Goal: Transaction & Acquisition: Purchase product/service

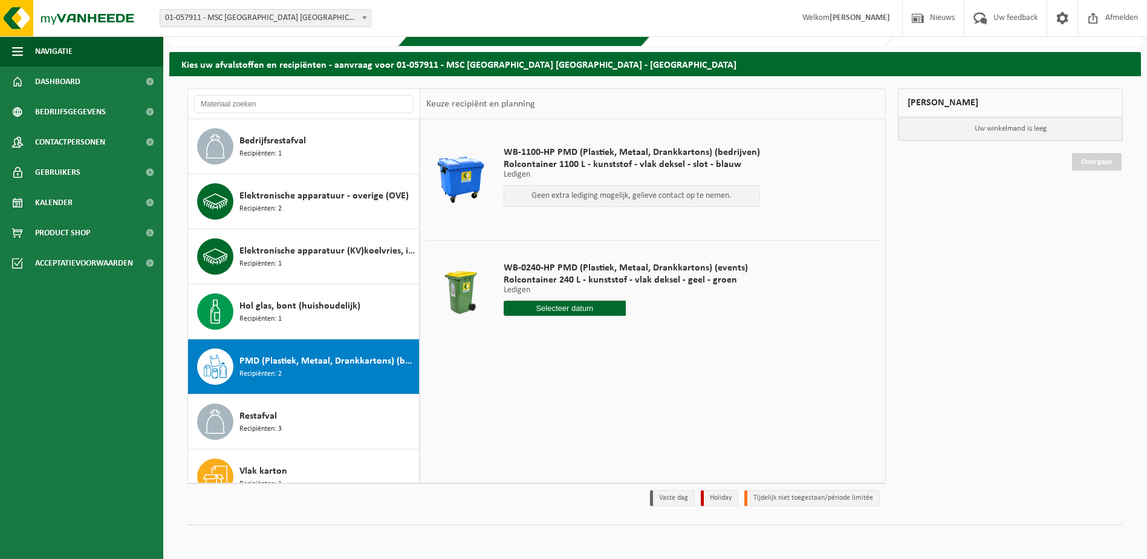
scroll to position [76, 0]
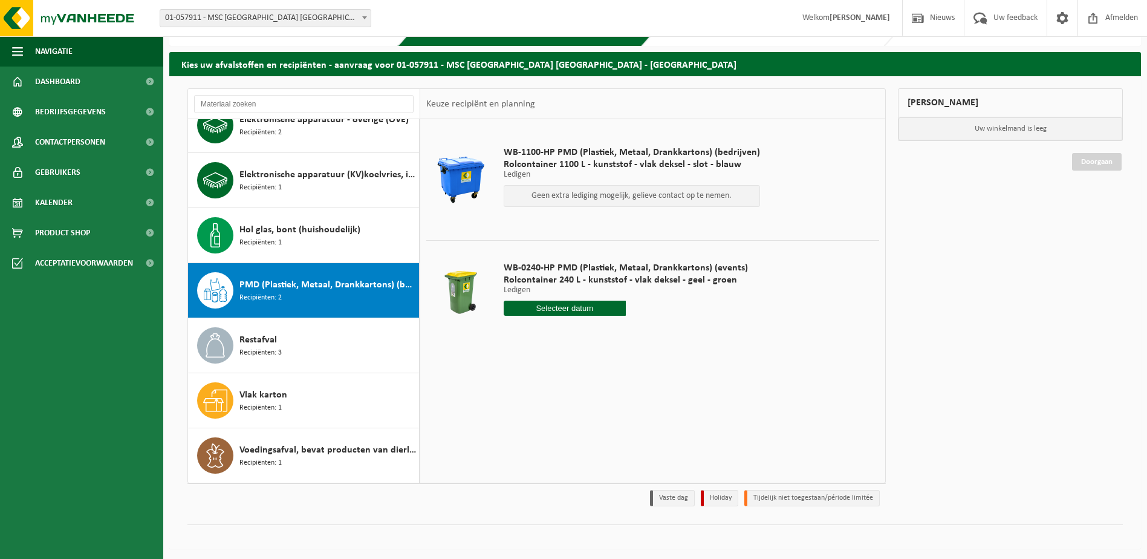
click at [319, 28] on div "Vestiging: 01-057911 - MSC BELGIUM NV - ANTWERPEN 10-859560 - MSC SHARED SERVIC…" at bounding box center [573, 18] width 1147 height 37
click at [318, 19] on span "01-057911 - MSC [GEOGRAPHIC_DATA] [GEOGRAPHIC_DATA] - [GEOGRAPHIC_DATA]" at bounding box center [265, 18] width 211 height 17
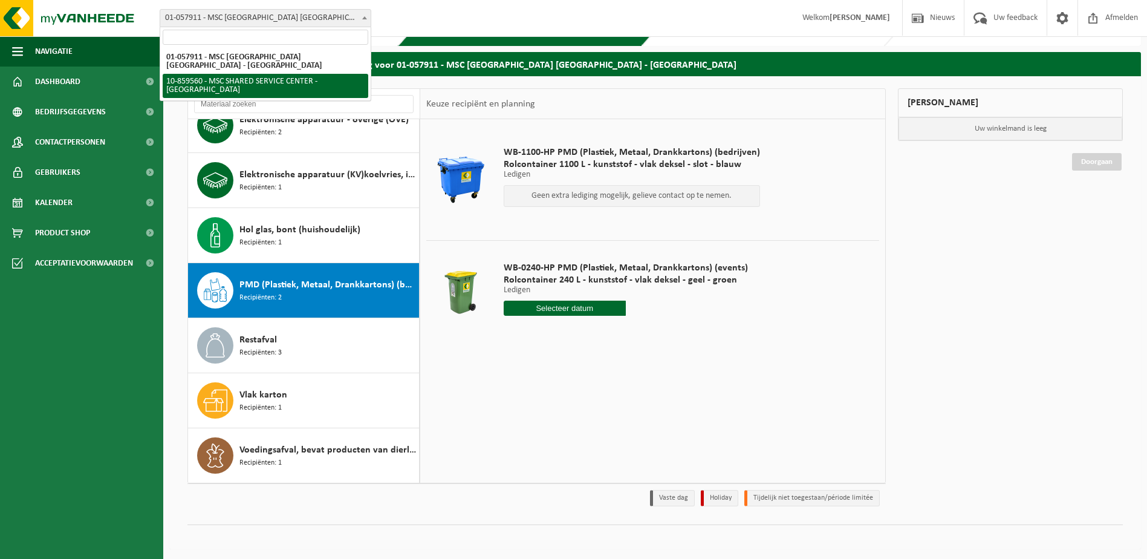
select select "99720"
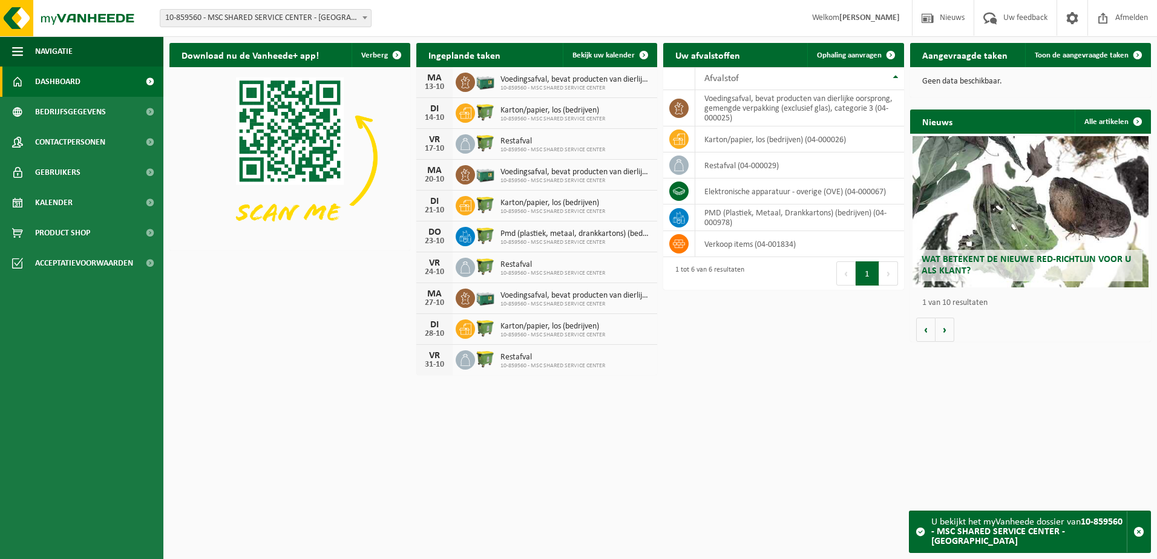
click at [711, 184] on td "elektronische apparatuur - overige (OVE) (04-000067)" at bounding box center [799, 191] width 209 height 26
click at [240, 19] on span "10-859560 - MSC SHARED SERVICE CENTER - [GEOGRAPHIC_DATA]" at bounding box center [265, 18] width 211 height 17
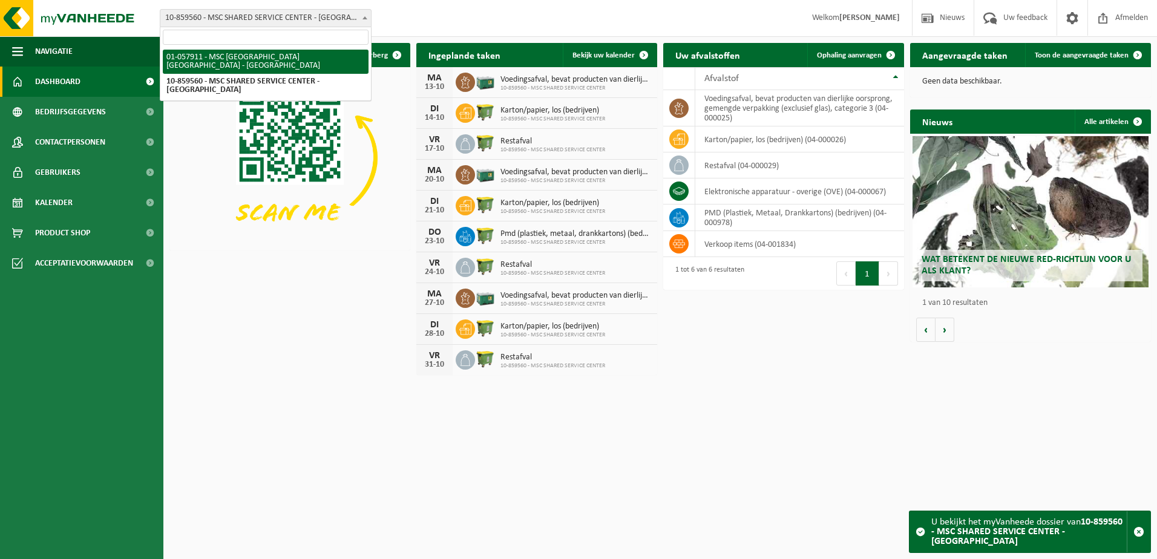
select select "353"
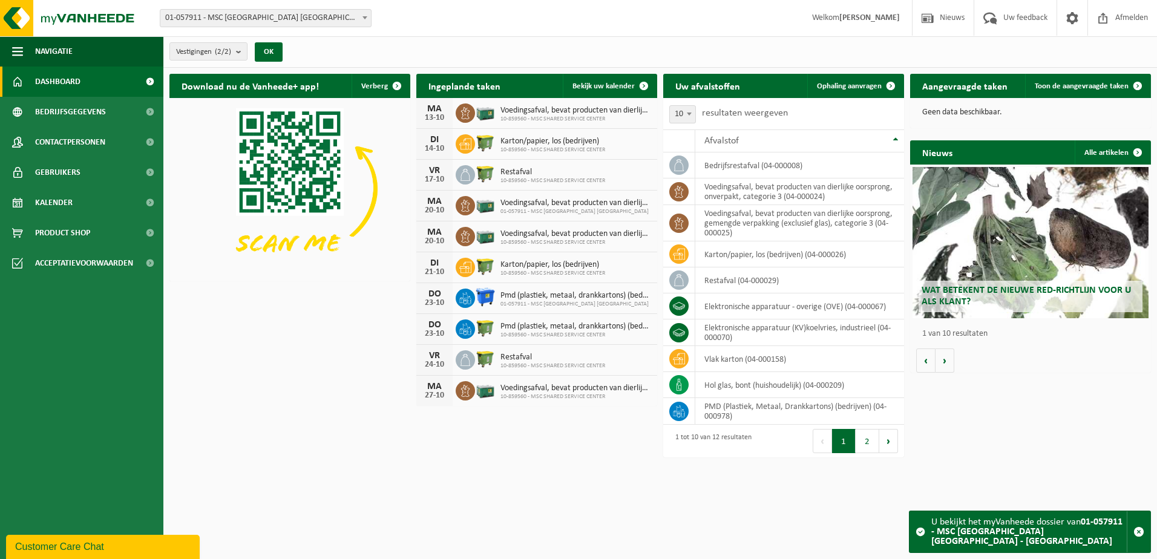
click at [47, 237] on span "Product Shop" at bounding box center [62, 233] width 55 height 30
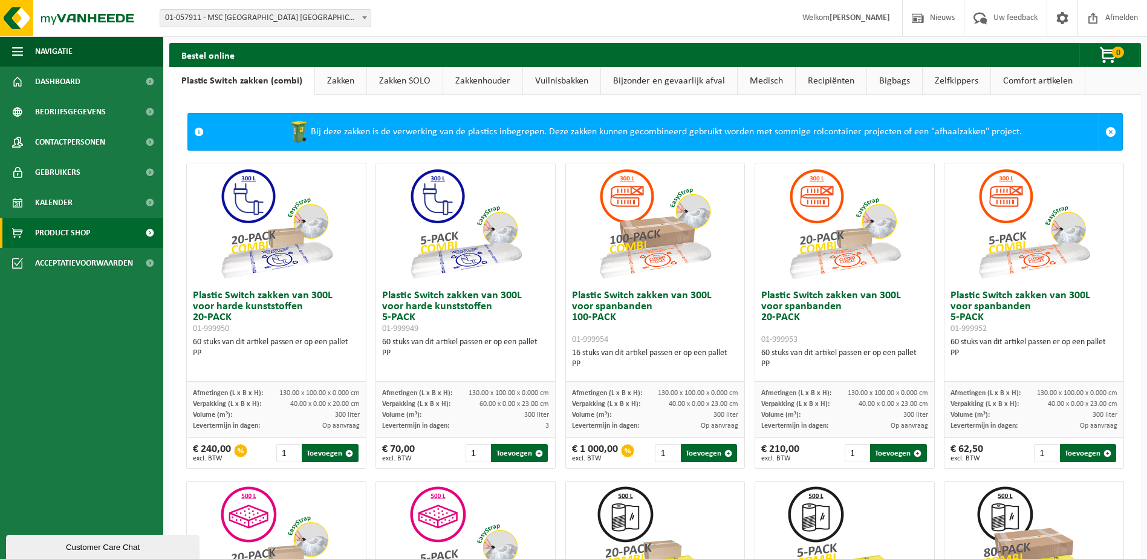
drag, startPoint x: 338, startPoint y: 76, endPoint x: 361, endPoint y: 120, distance: 49.5
click at [338, 76] on link "Zakken" at bounding box center [340, 81] width 51 height 28
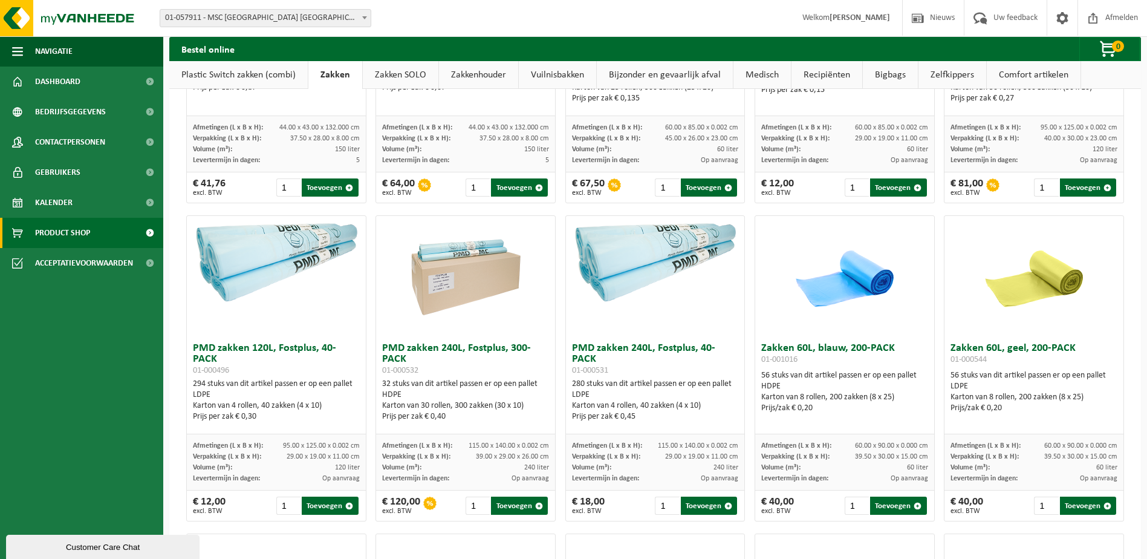
scroll to position [907, 0]
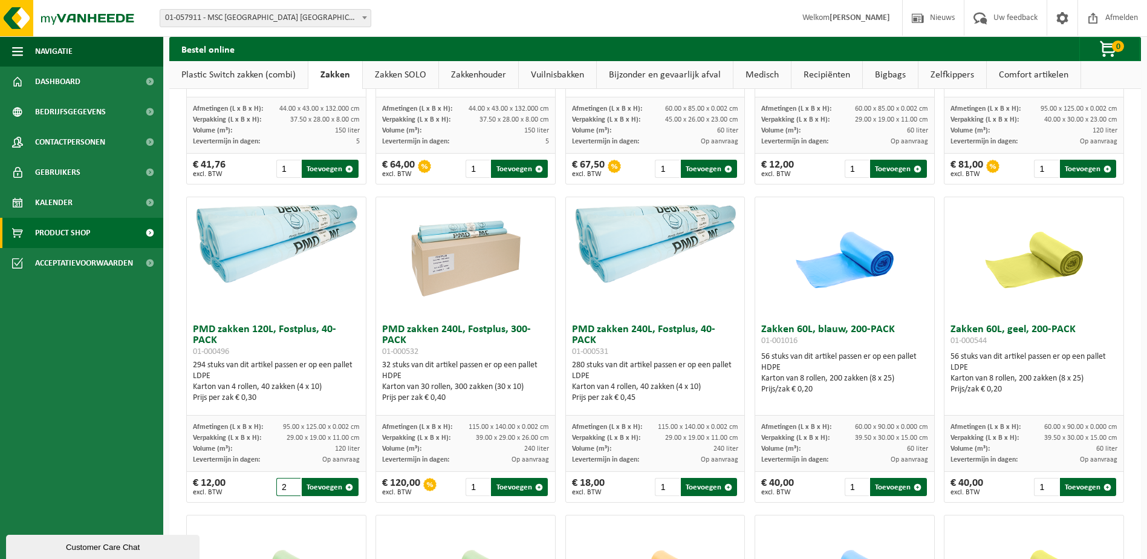
drag, startPoint x: 292, startPoint y: 492, endPoint x: 368, endPoint y: 491, distance: 76.2
click at [292, 492] on input "2" at bounding box center [288, 487] width 24 height 18
click at [291, 492] on input "3" at bounding box center [288, 487] width 24 height 18
click at [291, 492] on input "4" at bounding box center [288, 487] width 24 height 18
click at [291, 492] on input "5" at bounding box center [288, 487] width 24 height 18
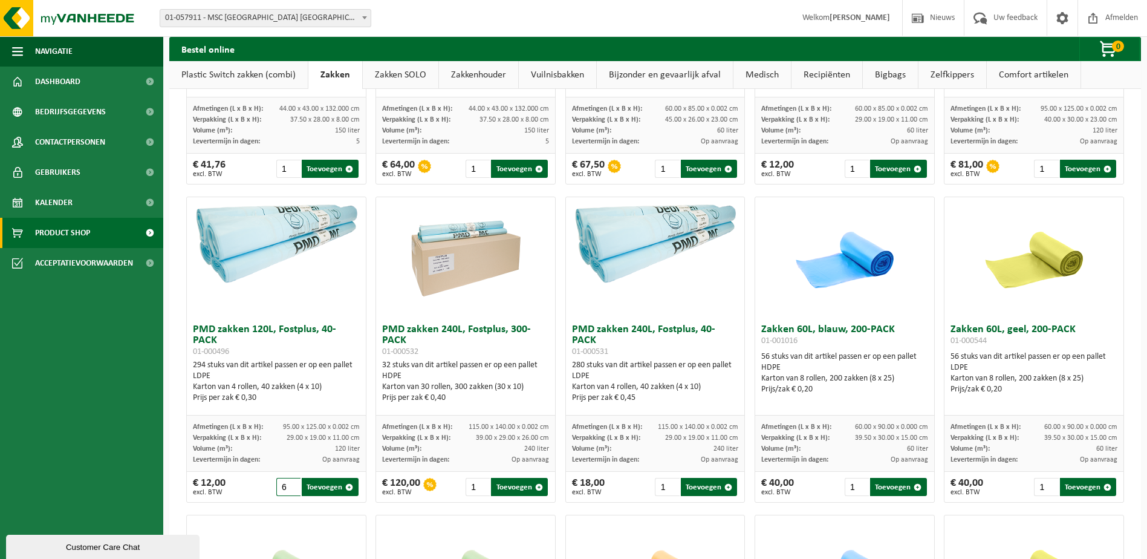
click at [291, 492] on input "6" at bounding box center [288, 487] width 24 height 18
click at [291, 492] on input "7" at bounding box center [288, 487] width 24 height 18
click at [291, 492] on input "8" at bounding box center [288, 487] width 24 height 18
click at [291, 492] on input "9" at bounding box center [288, 487] width 24 height 18
click at [291, 492] on input "10" at bounding box center [288, 487] width 24 height 18
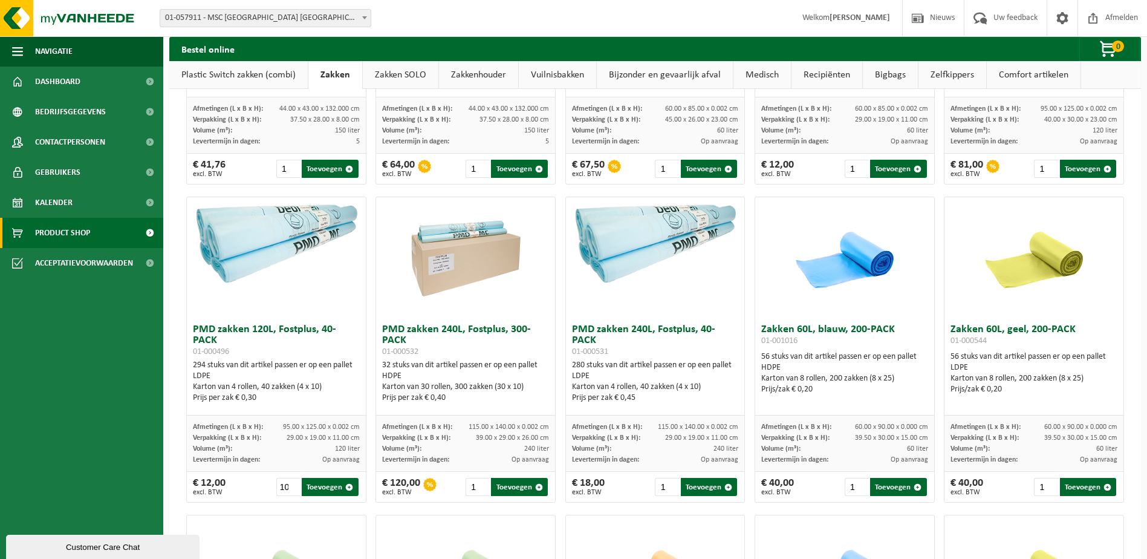
click at [321, 496] on button "Toevoegen" at bounding box center [330, 487] width 56 height 18
type input "1"
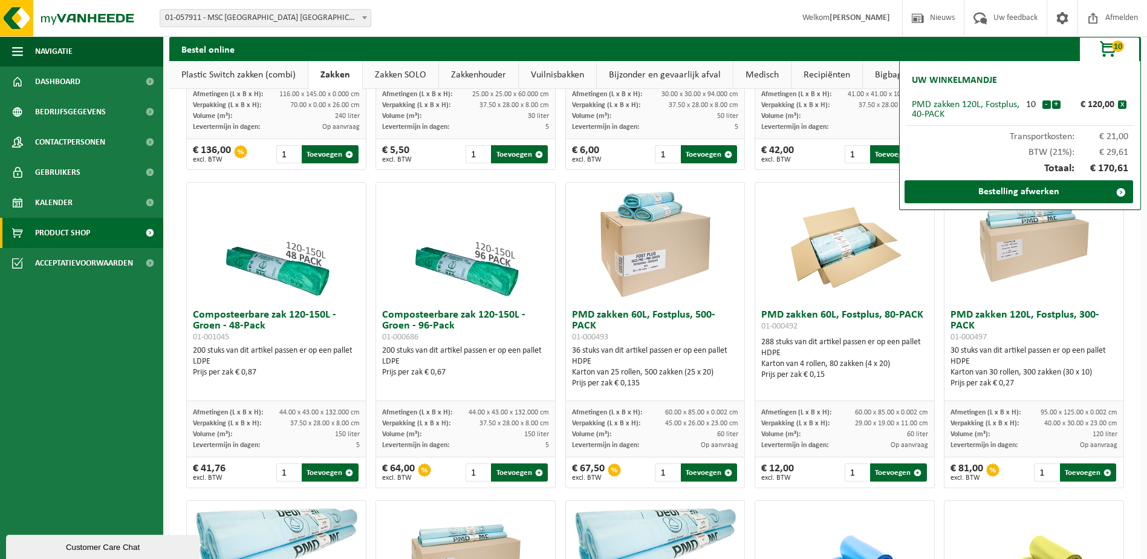
scroll to position [605, 0]
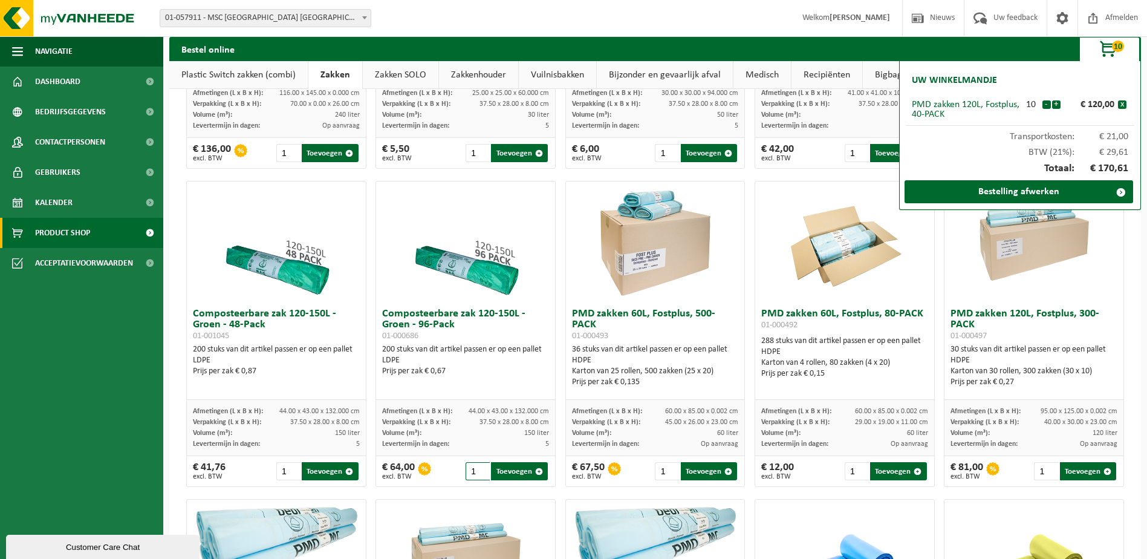
click at [480, 480] on input "1" at bounding box center [478, 471] width 24 height 18
click at [480, 475] on input "2" at bounding box center [478, 471] width 24 height 18
click at [480, 475] on input "3" at bounding box center [478, 471] width 24 height 18
click at [480, 475] on input "4" at bounding box center [478, 471] width 24 height 18
click at [480, 475] on input "5" at bounding box center [478, 471] width 24 height 18
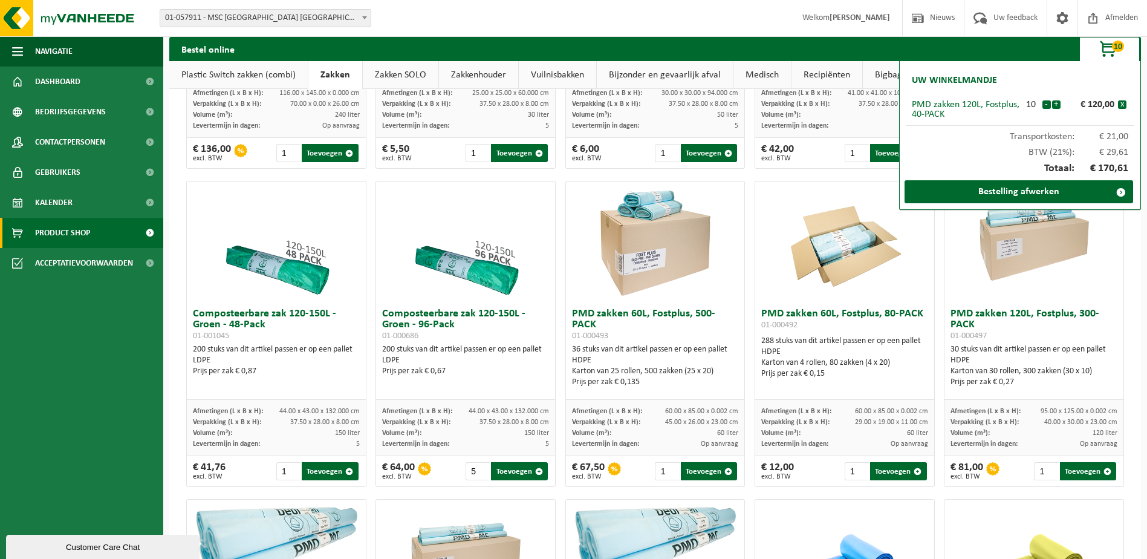
click at [519, 480] on button "Toevoegen" at bounding box center [519, 471] width 56 height 18
type input "1"
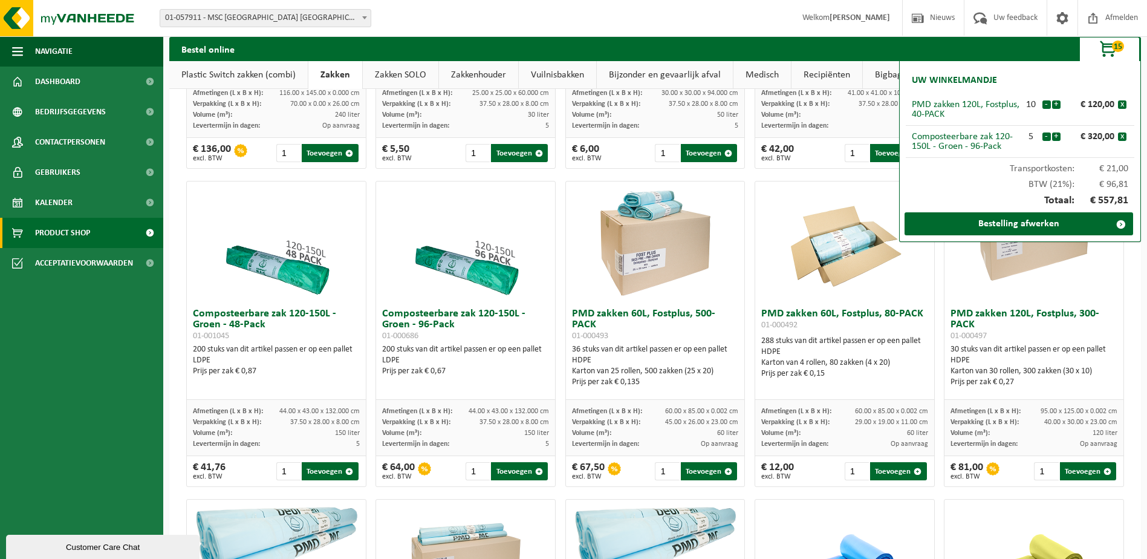
click at [1001, 230] on link "Bestelling afwerken" at bounding box center [1019, 223] width 229 height 23
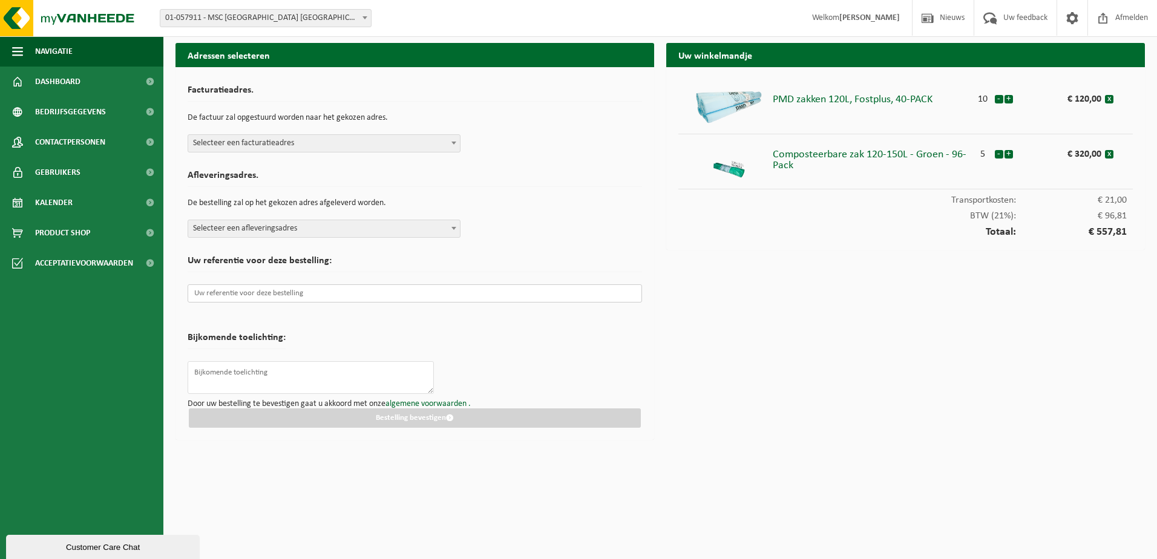
click at [443, 289] on input "text" at bounding box center [415, 293] width 454 height 18
click at [311, 141] on span "Selecteer een facturatieadres" at bounding box center [324, 143] width 272 height 17
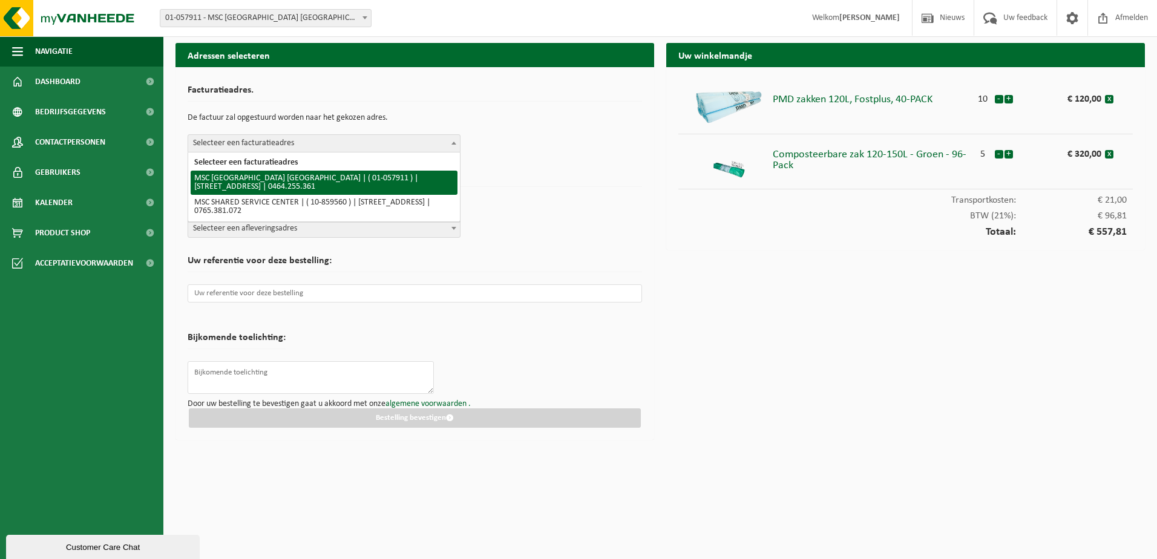
select select "353"
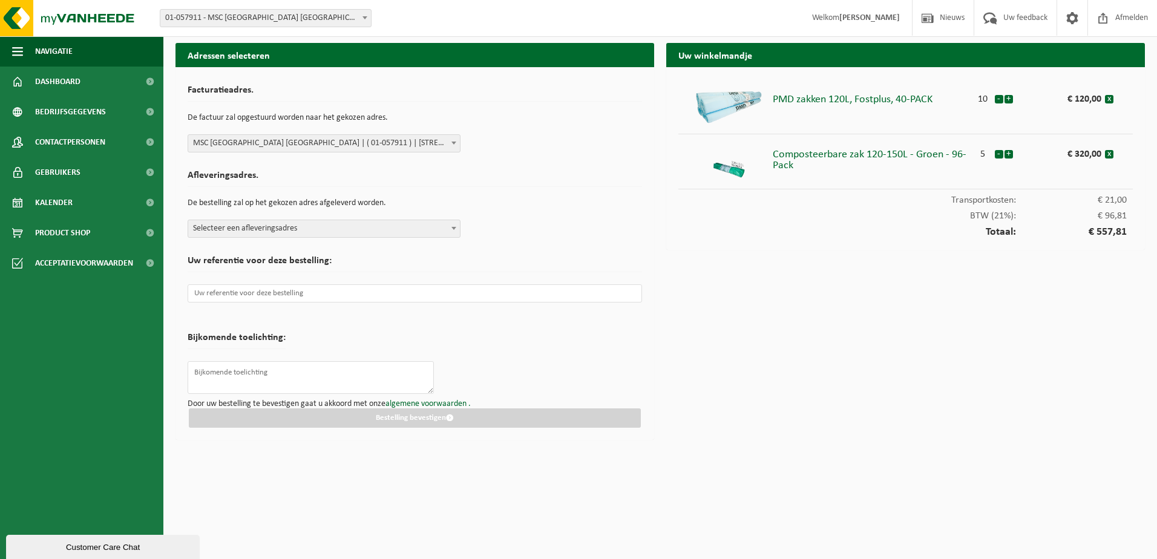
click at [295, 227] on span "Selecteer een afleveringsadres" at bounding box center [324, 228] width 272 height 17
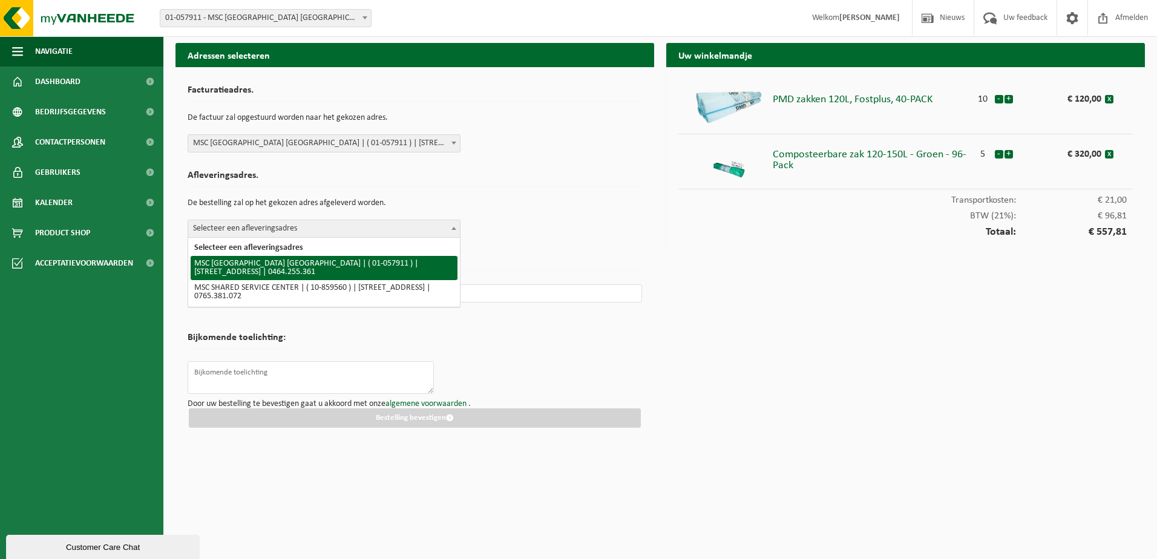
select select "353"
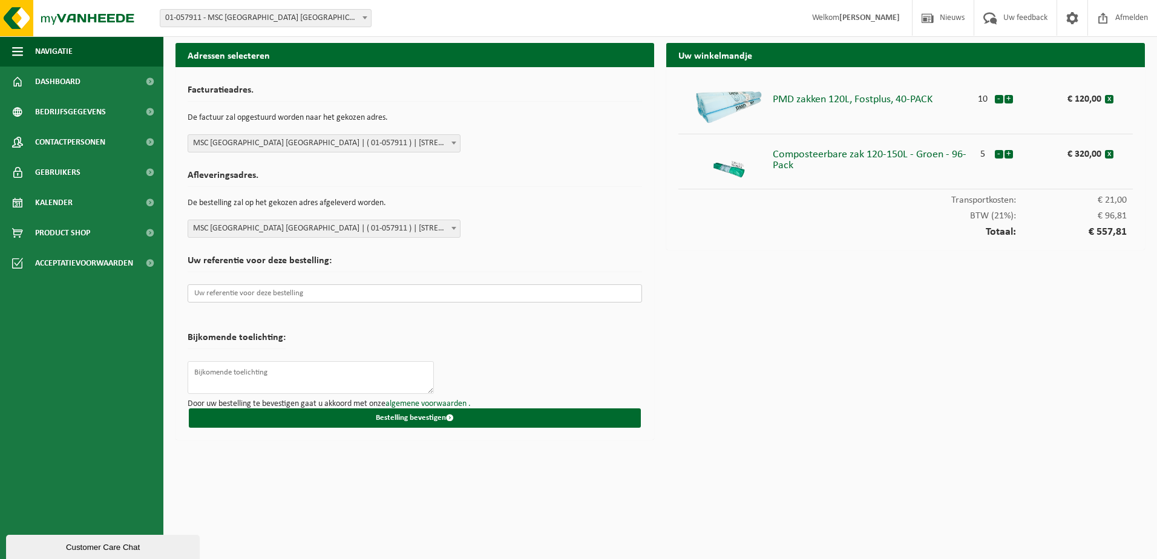
click at [295, 291] on input "text" at bounding box center [415, 293] width 454 height 18
paste input "mscsey251013a"
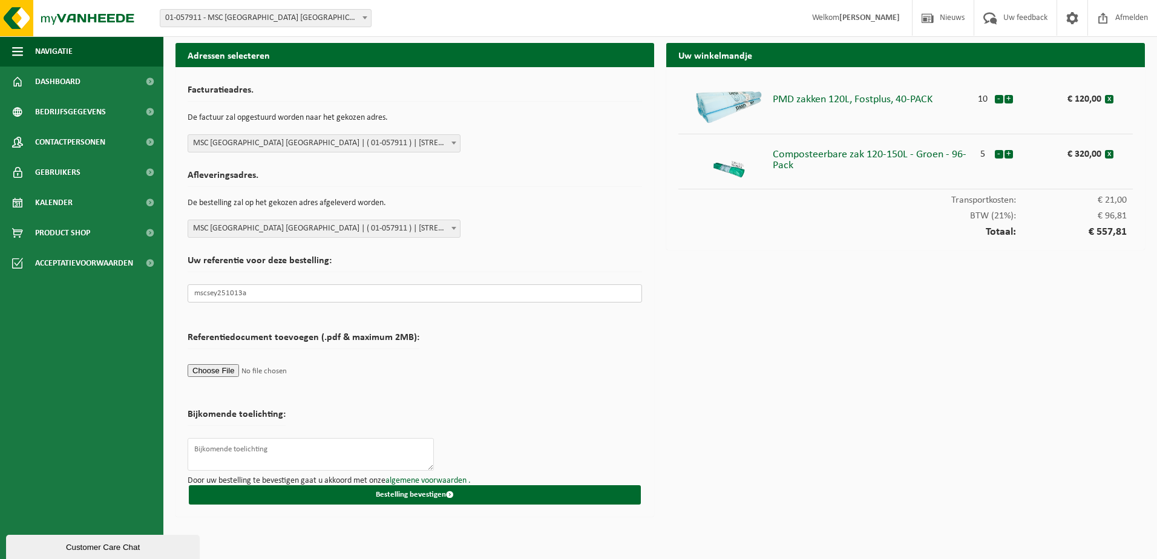
type input "mscsey251013a"
click at [336, 455] on textarea at bounding box center [311, 454] width 246 height 33
type textarea "aanlevering t.a.v. Facility"
click at [468, 495] on button "Bestelling bevestigen" at bounding box center [415, 494] width 452 height 19
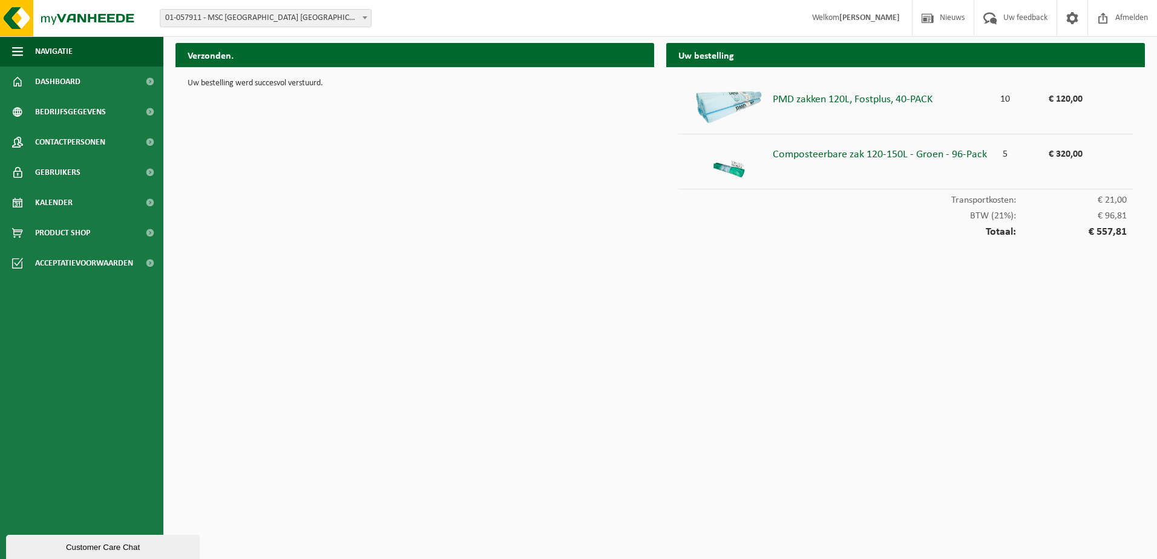
drag, startPoint x: 62, startPoint y: 53, endPoint x: 152, endPoint y: 38, distance: 91.4
click at [62, 53] on span "Navigatie" at bounding box center [54, 51] width 38 height 30
